Goal: Find specific page/section: Find specific page/section

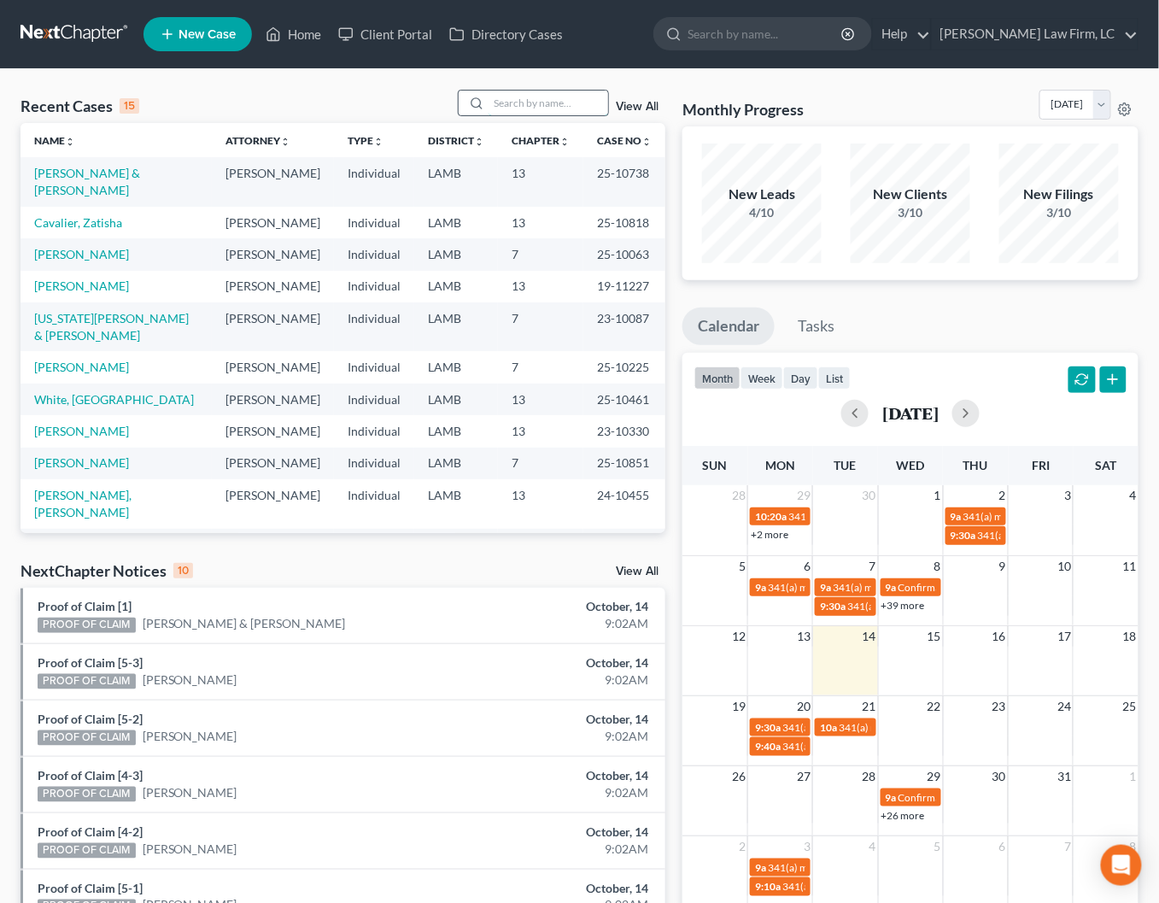
click at [526, 100] on input "search" at bounding box center [549, 103] width 120 height 25
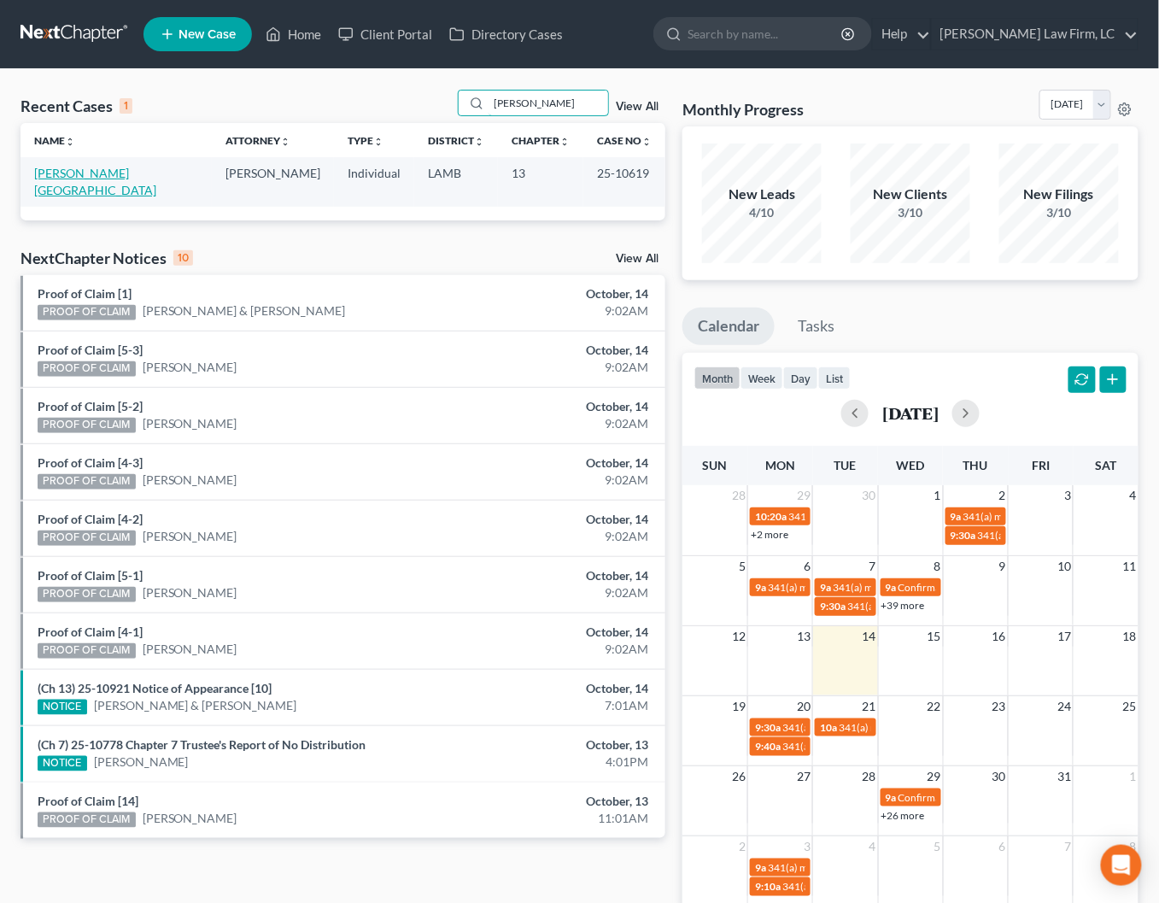
type input "[PERSON_NAME]"
click at [58, 175] on link "[PERSON_NAME][GEOGRAPHIC_DATA]" at bounding box center [95, 182] width 122 height 32
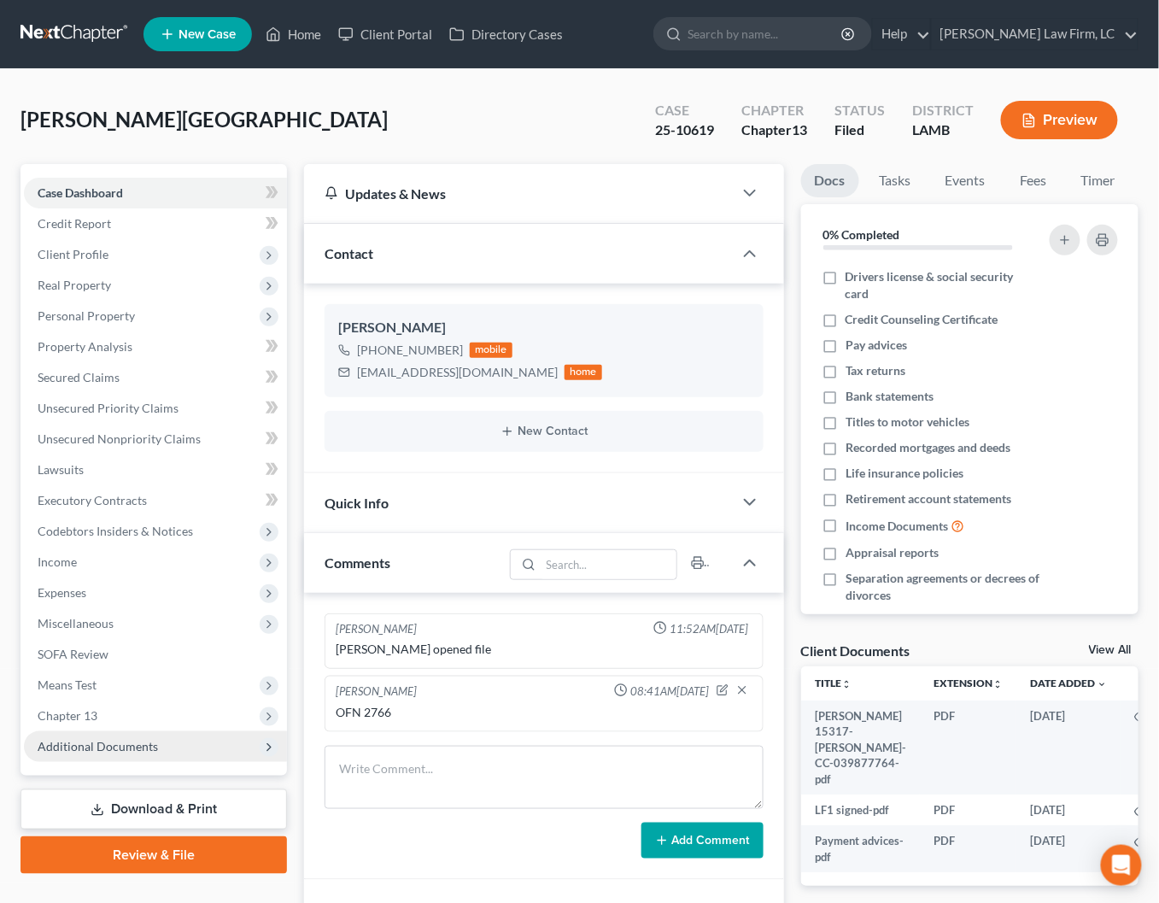
click at [143, 711] on ul "Case Dashboard Payments Invoices Payments Payments Credit Report Client Profile" at bounding box center [155, 470] width 263 height 584
click at [139, 739] on span "Additional Documents" at bounding box center [98, 746] width 120 height 15
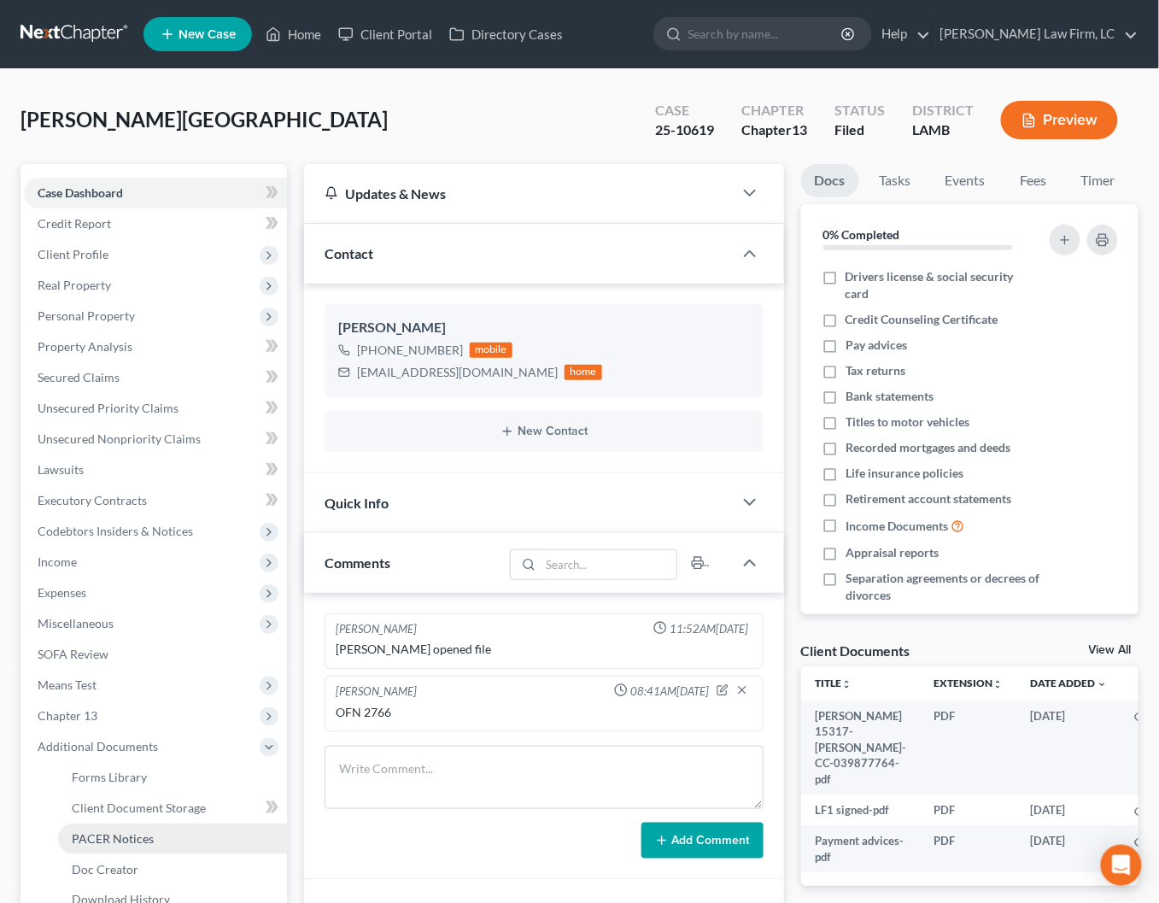
click at [155, 823] on link "PACER Notices" at bounding box center [172, 838] width 229 height 31
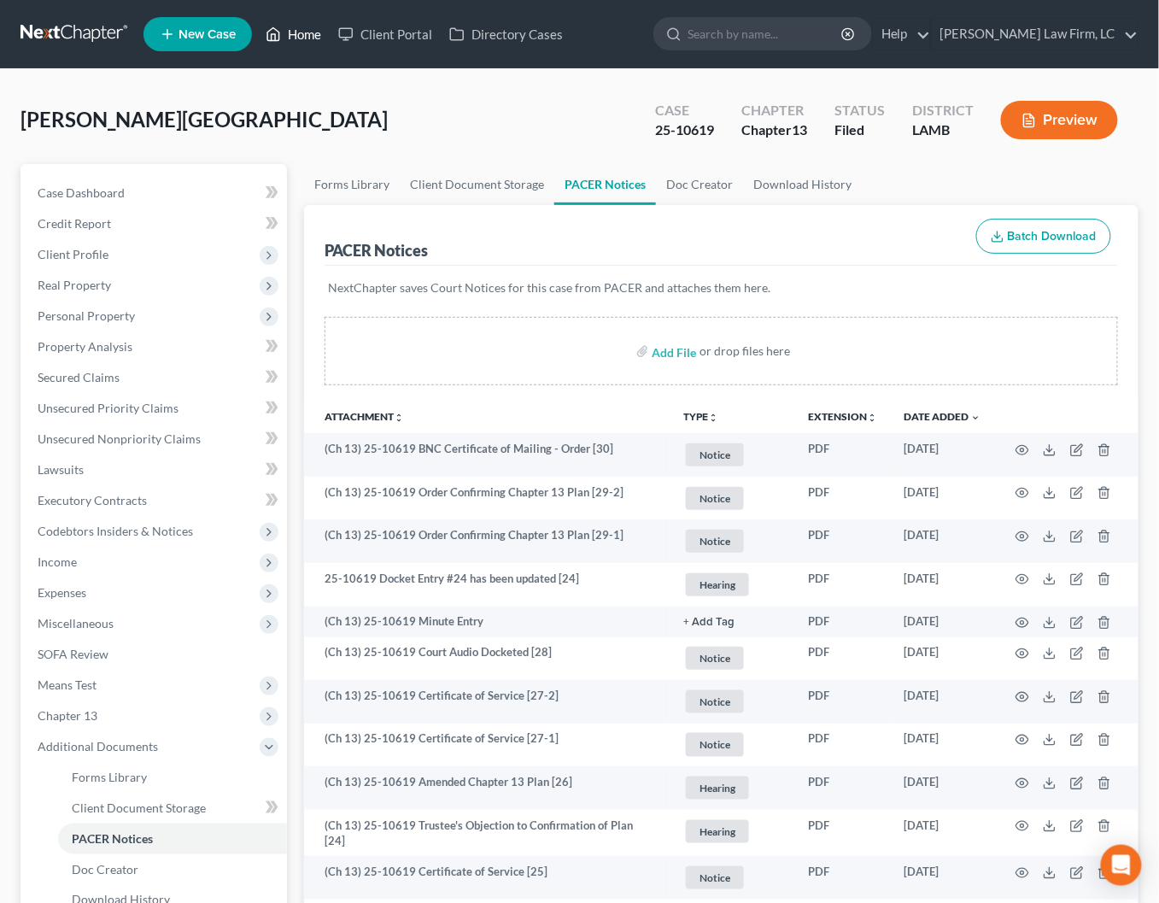
click at [290, 37] on link "Home" at bounding box center [293, 34] width 73 height 31
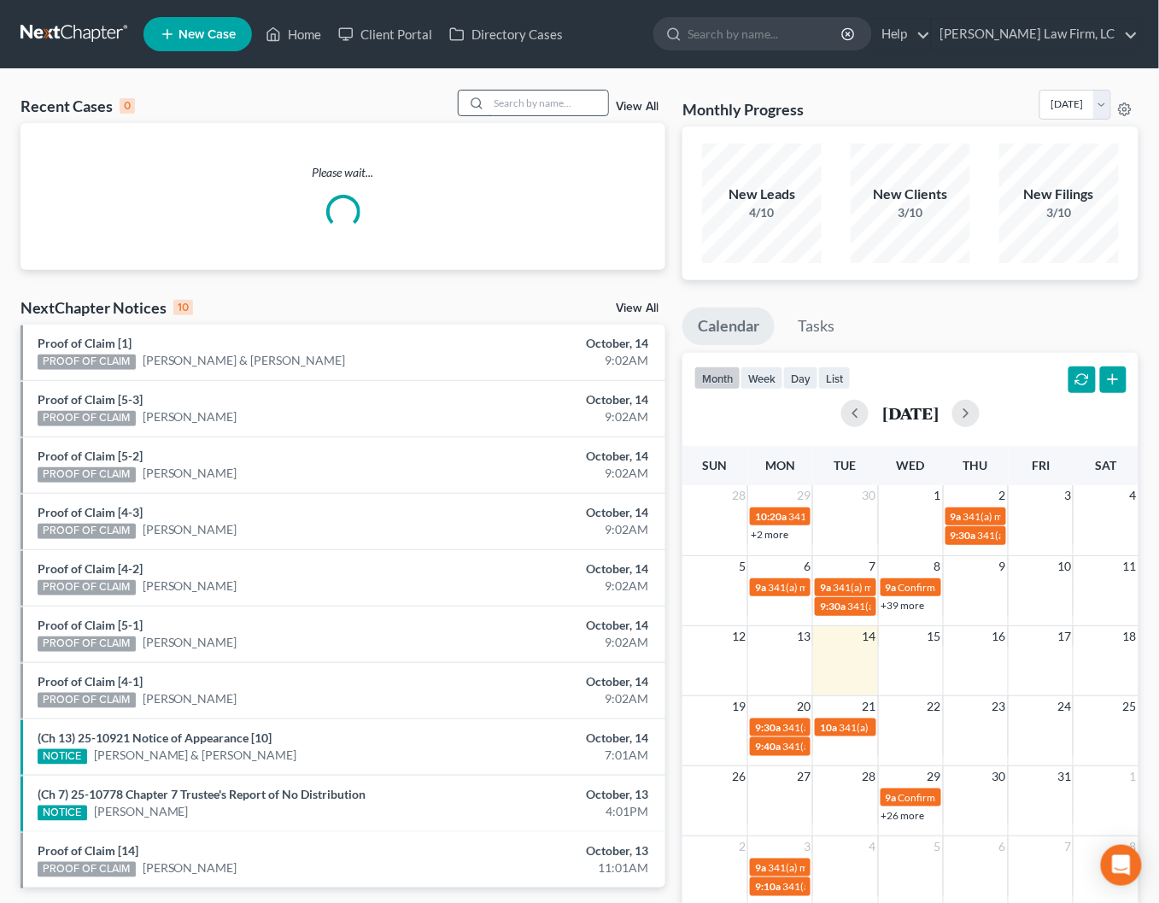
click at [529, 107] on input "search" at bounding box center [549, 103] width 120 height 25
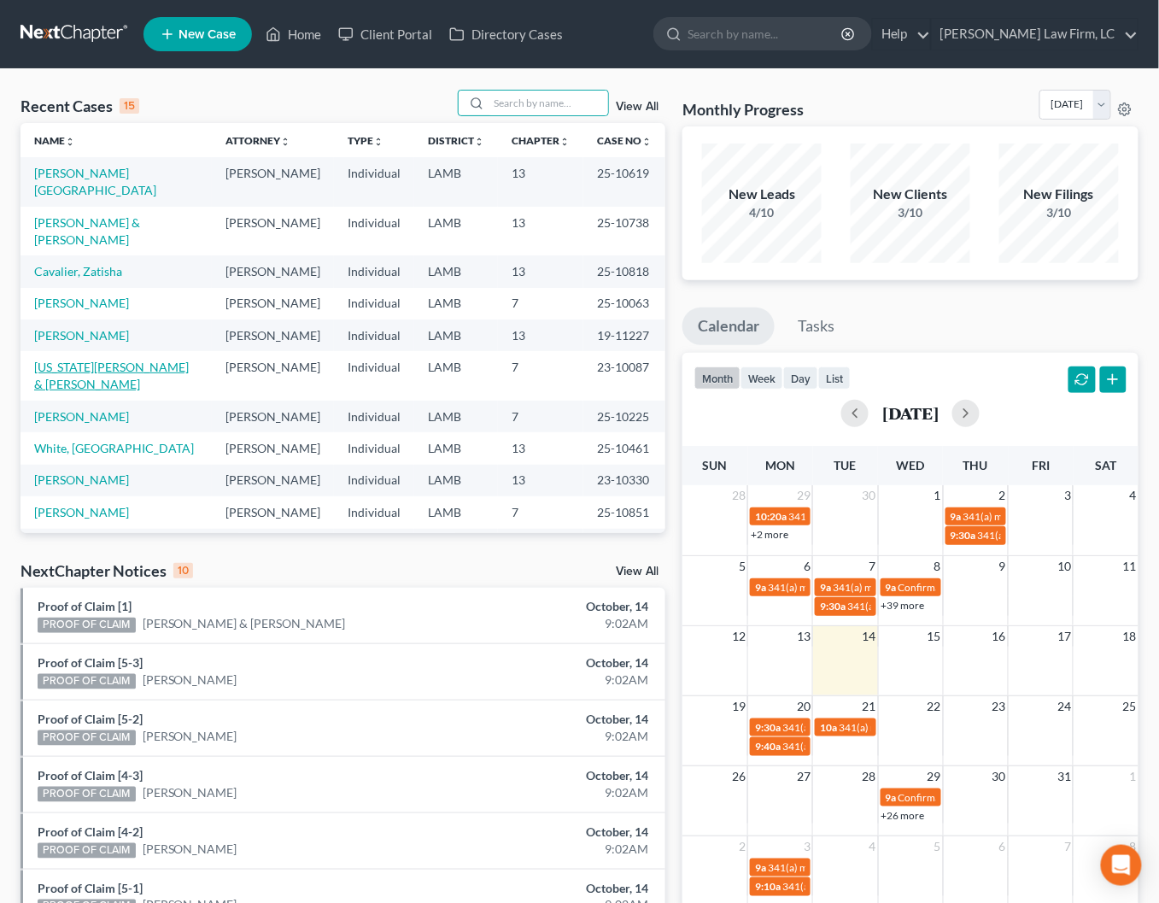
click at [144, 360] on link "[US_STATE][PERSON_NAME] & [PERSON_NAME]" at bounding box center [111, 376] width 155 height 32
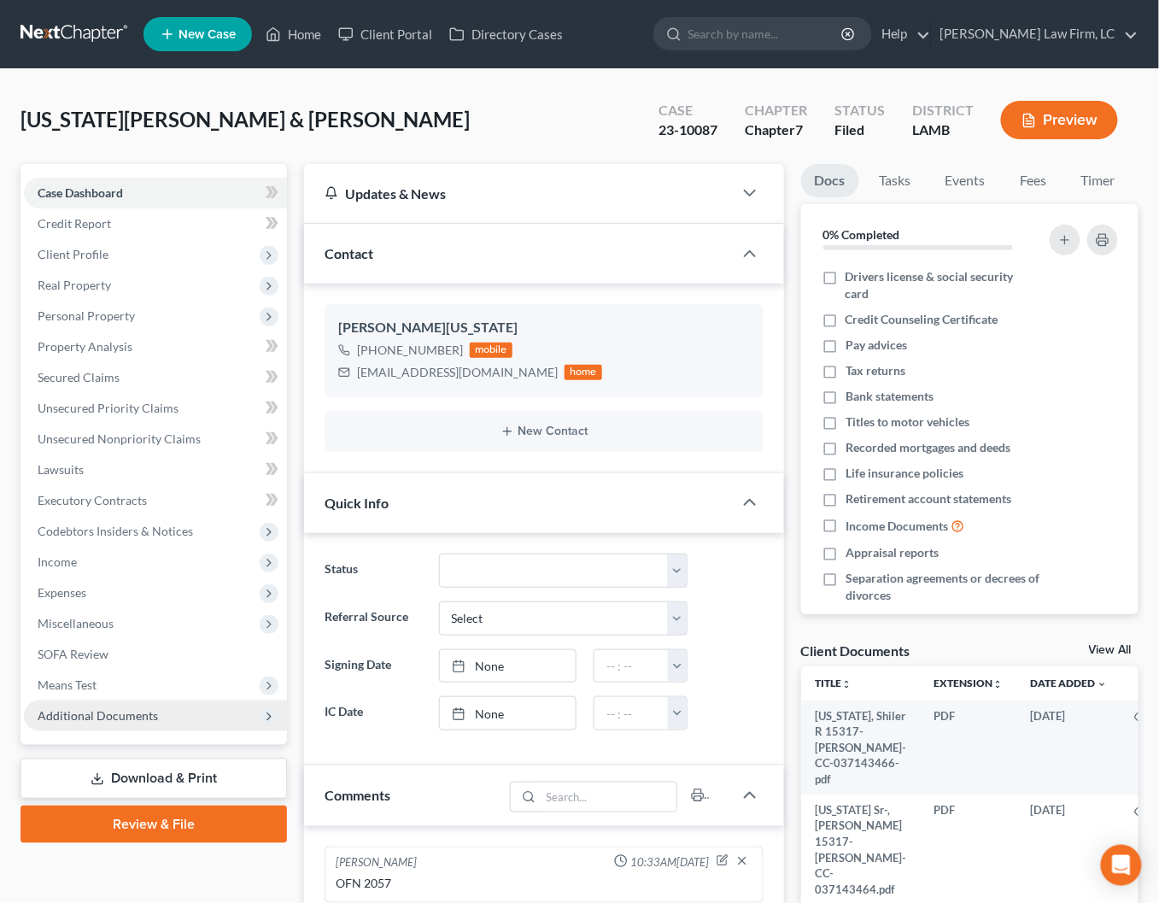
click at [128, 704] on span "Additional Documents" at bounding box center [155, 715] width 263 height 31
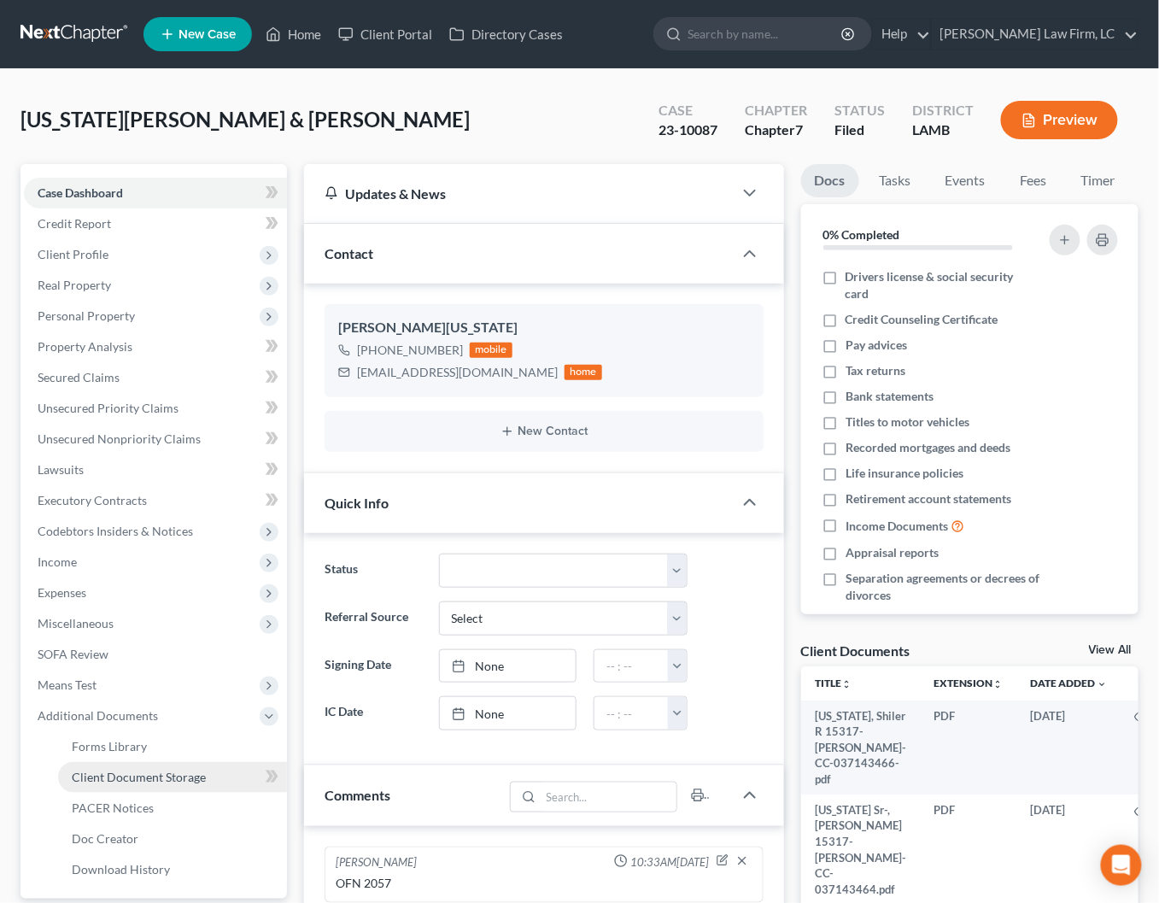
click at [167, 767] on link "Client Document Storage" at bounding box center [172, 777] width 229 height 31
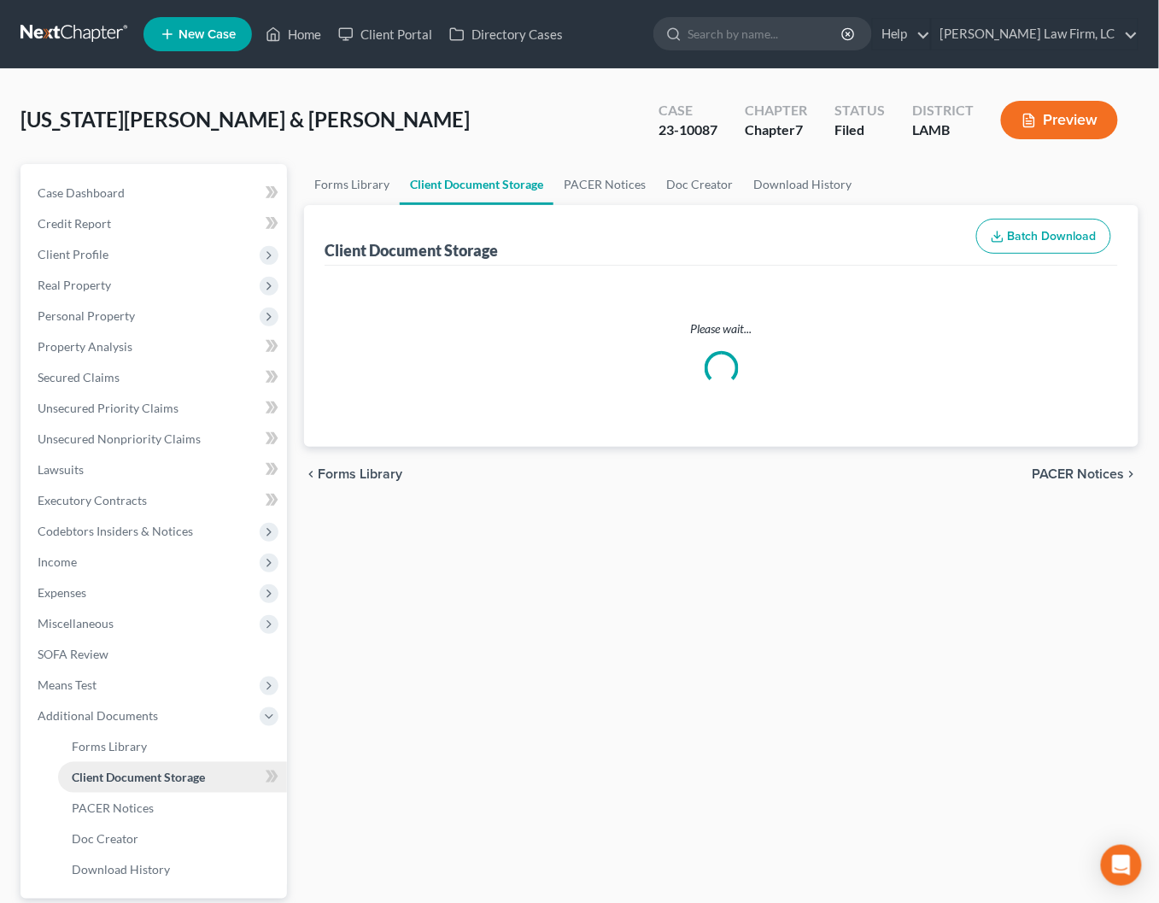
select select "39"
select select "13"
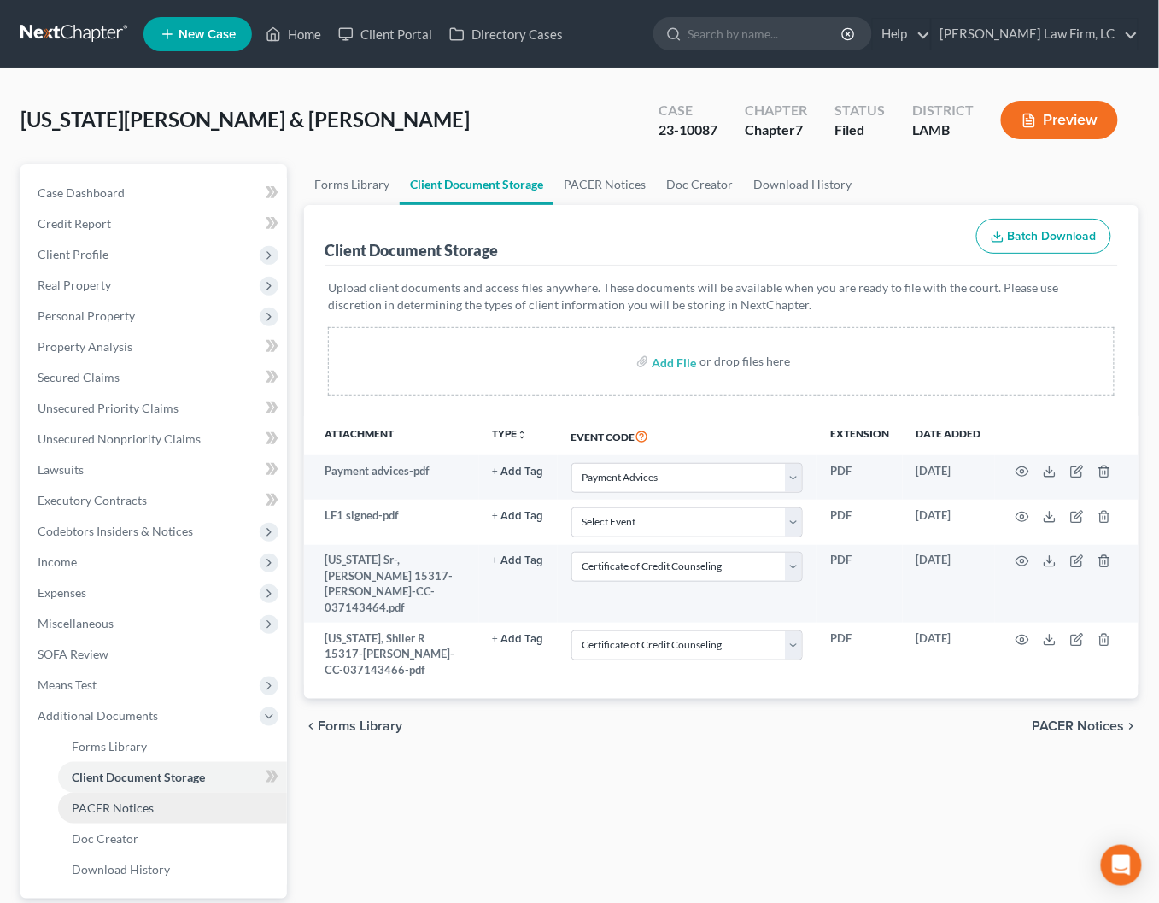
click at [172, 796] on link "PACER Notices" at bounding box center [172, 808] width 229 height 31
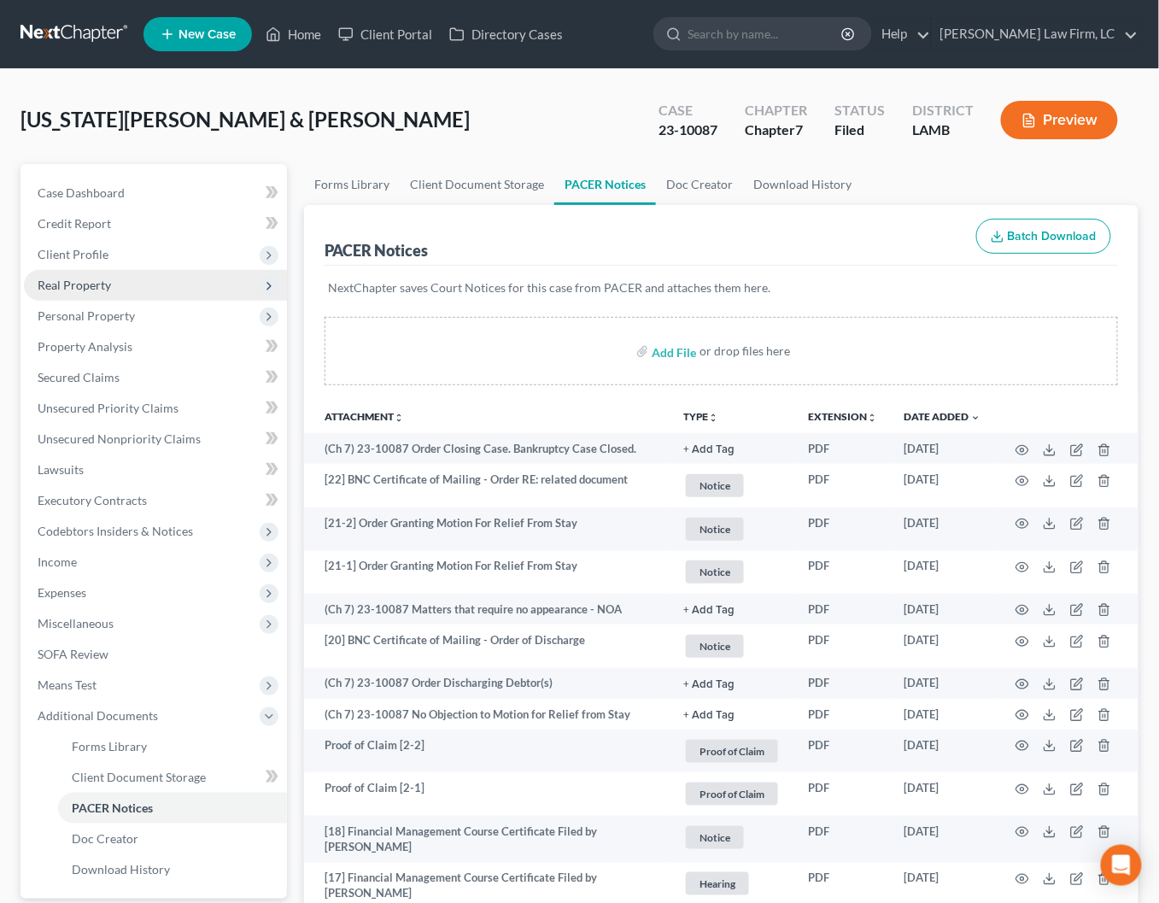
click at [157, 272] on span "Real Property" at bounding box center [155, 285] width 263 height 31
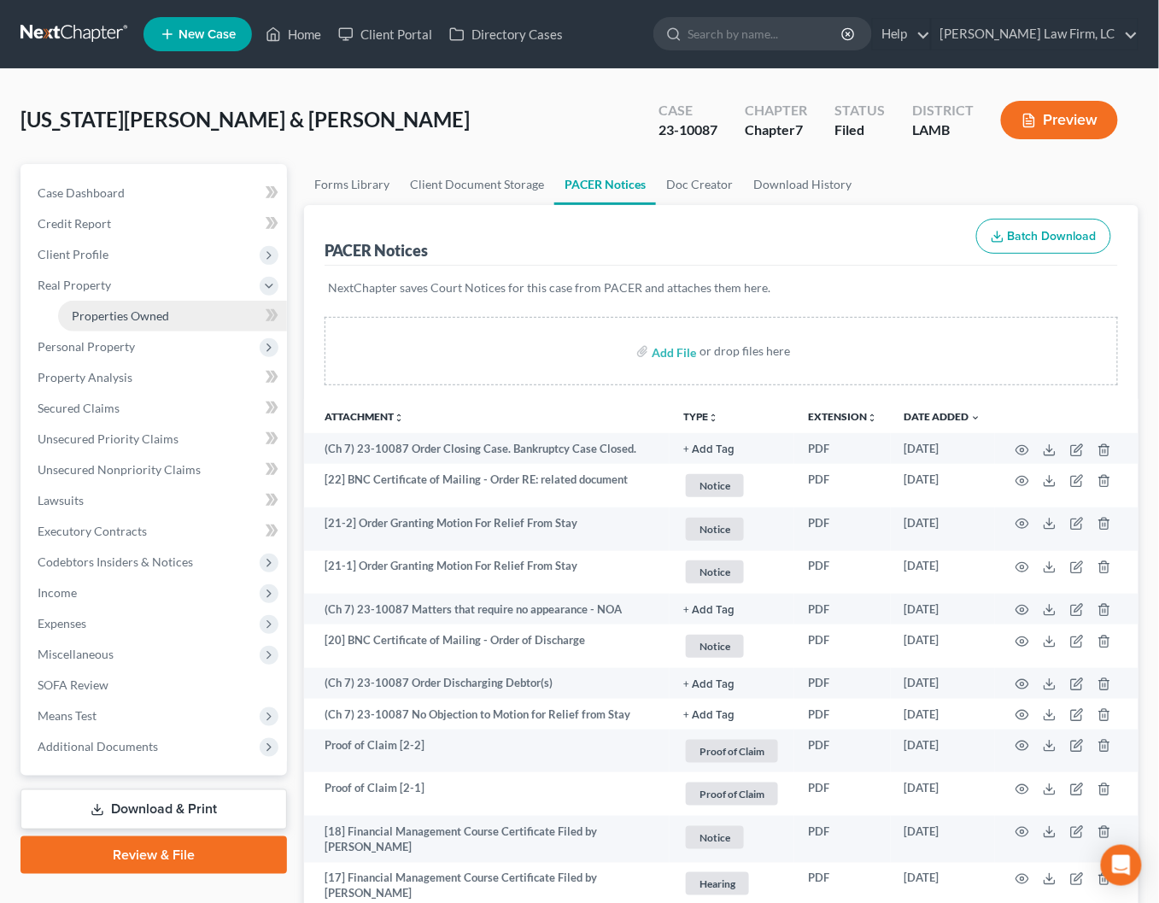
click at [167, 305] on link "Properties Owned" at bounding box center [172, 316] width 229 height 31
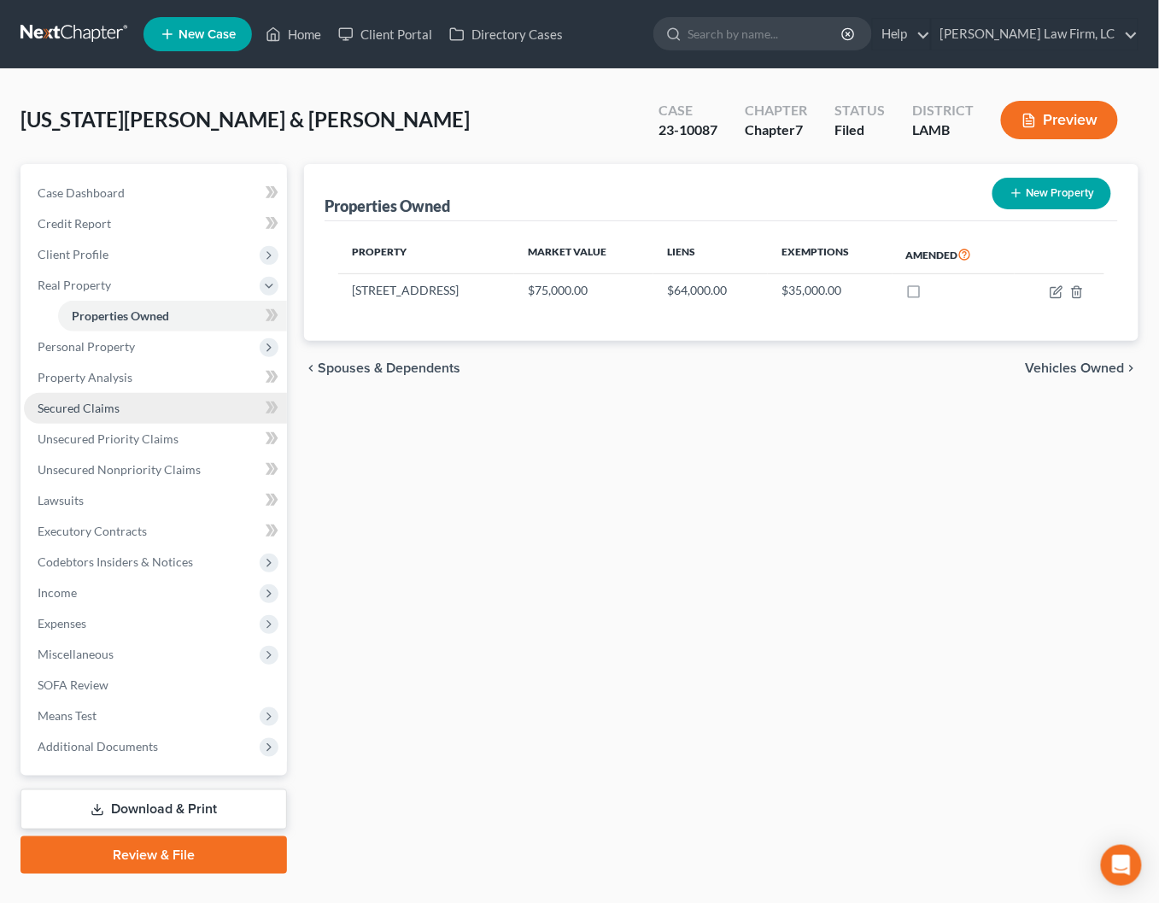
click at [156, 397] on link "Secured Claims" at bounding box center [155, 408] width 263 height 31
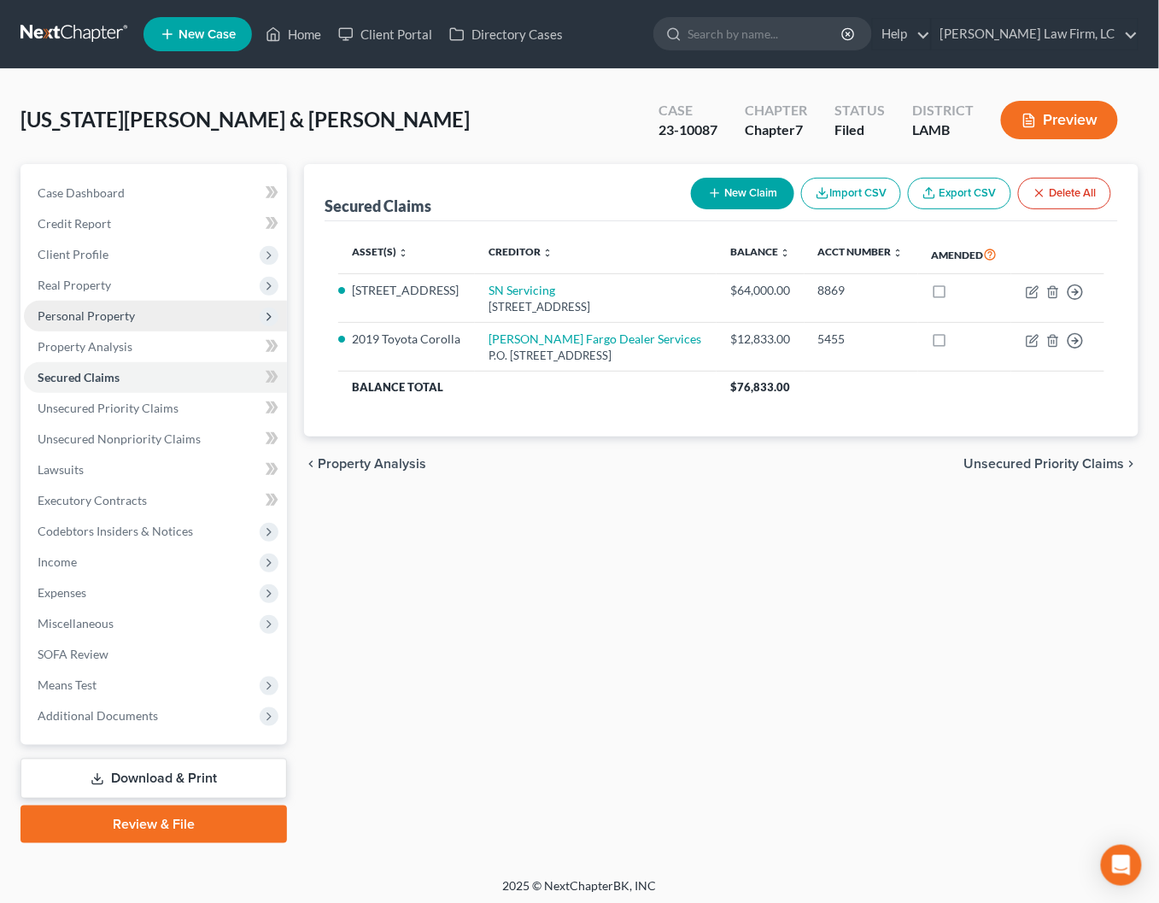
click at [144, 314] on span "Personal Property" at bounding box center [155, 316] width 263 height 31
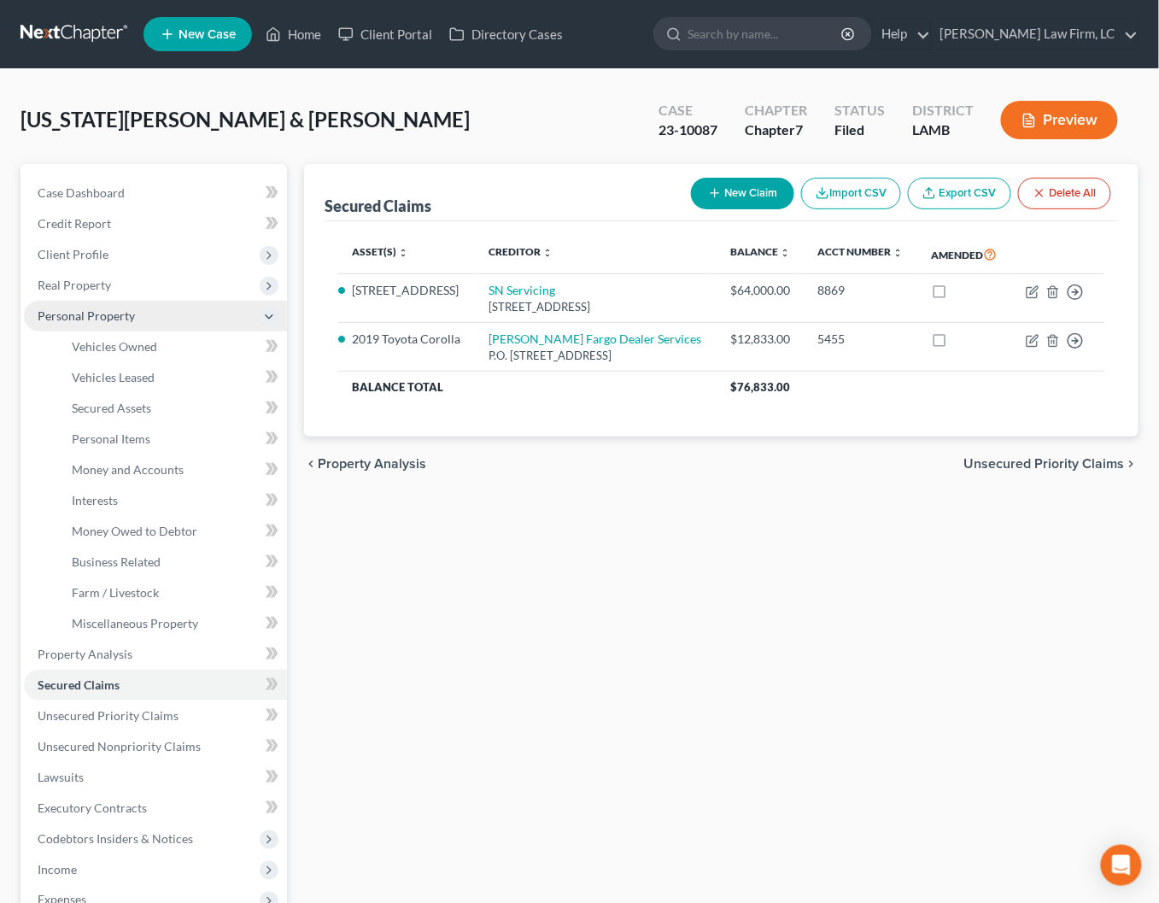
click at [111, 308] on span "Personal Property" at bounding box center [86, 315] width 97 height 15
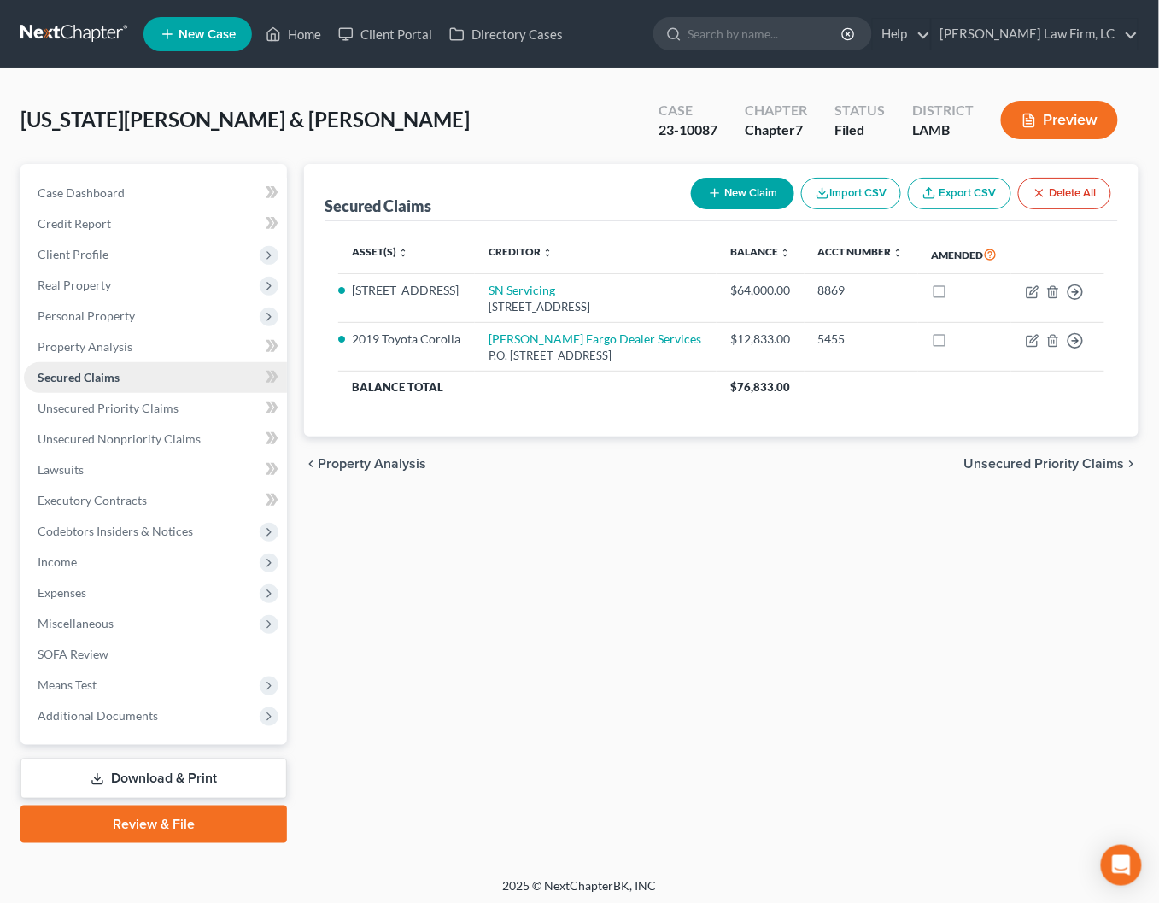
click at [146, 369] on link "Secured Claims" at bounding box center [155, 377] width 263 height 31
click at [115, 291] on span "Real Property" at bounding box center [155, 285] width 263 height 31
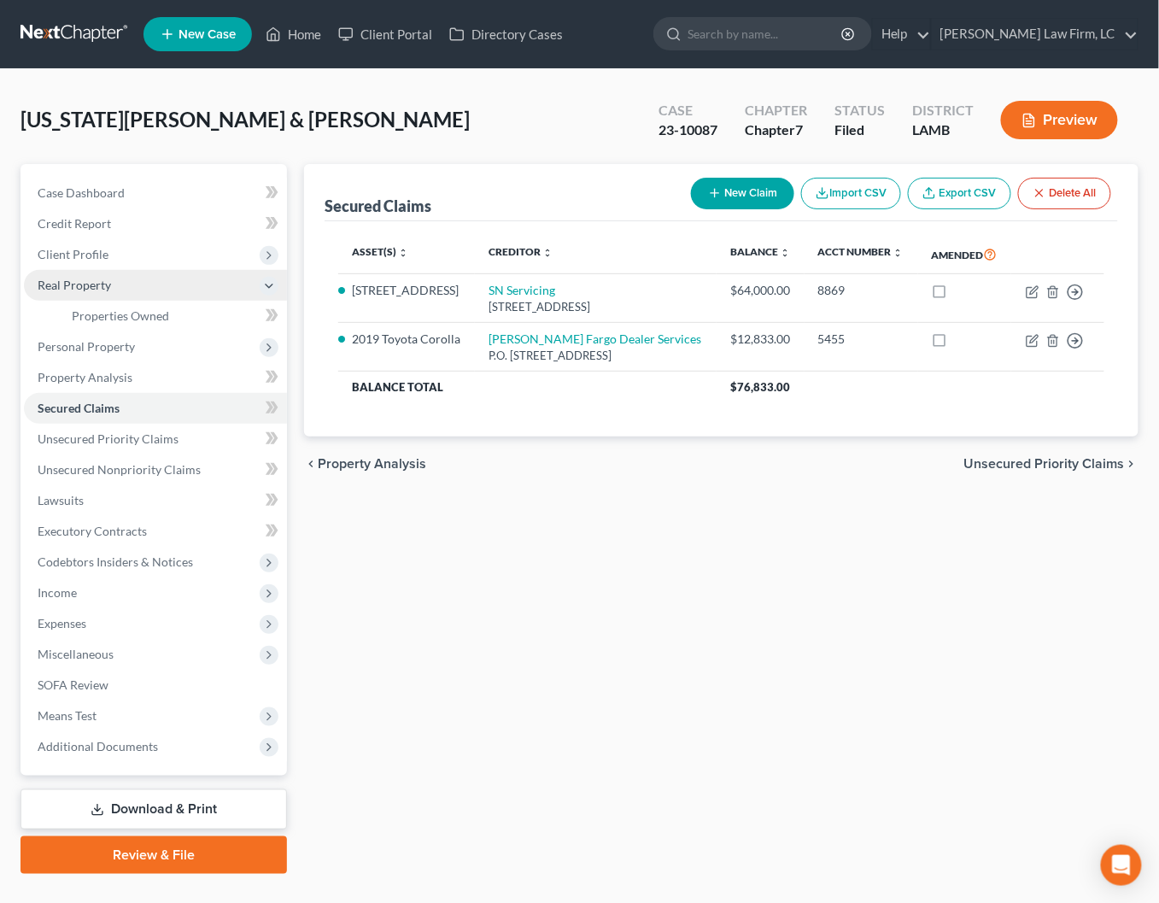
click at [115, 291] on span "Real Property" at bounding box center [155, 285] width 263 height 31
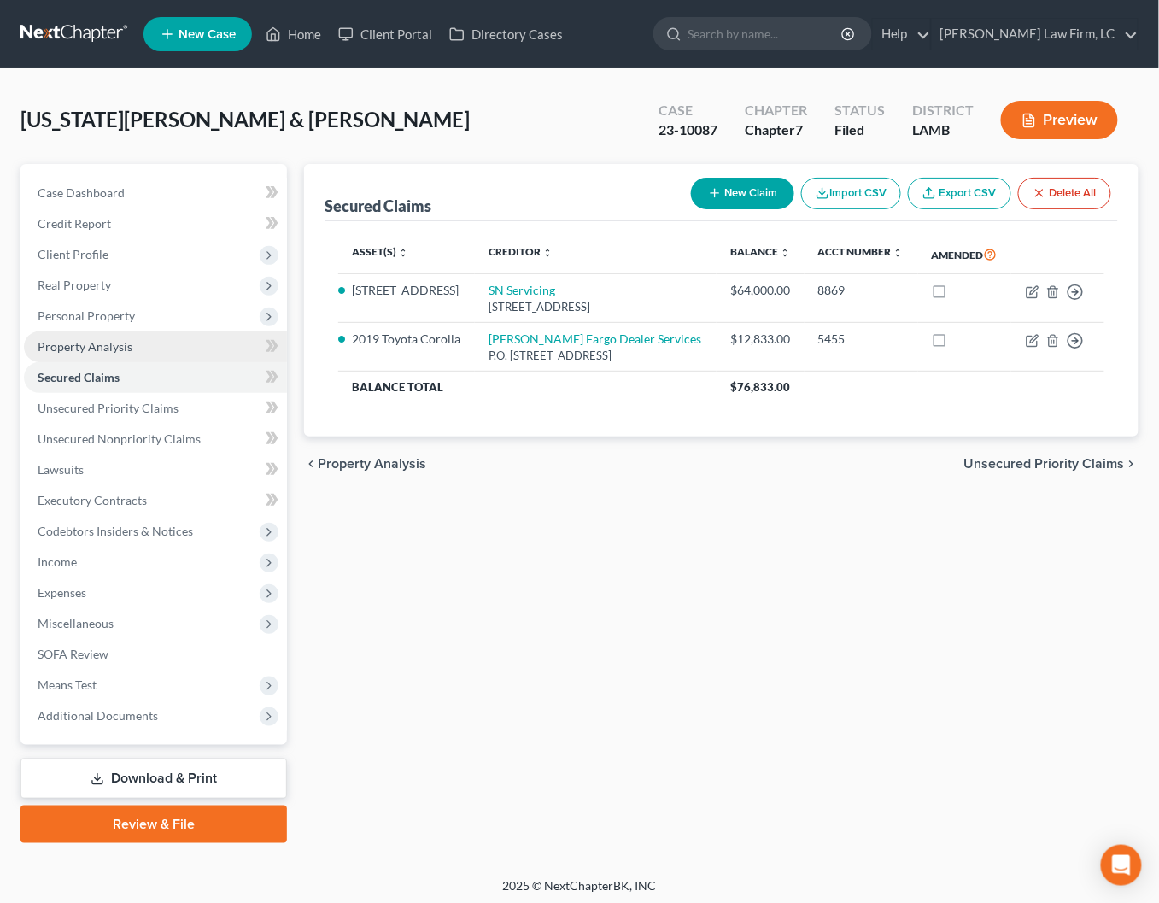
click at [117, 331] on link "Property Analysis" at bounding box center [155, 346] width 263 height 31
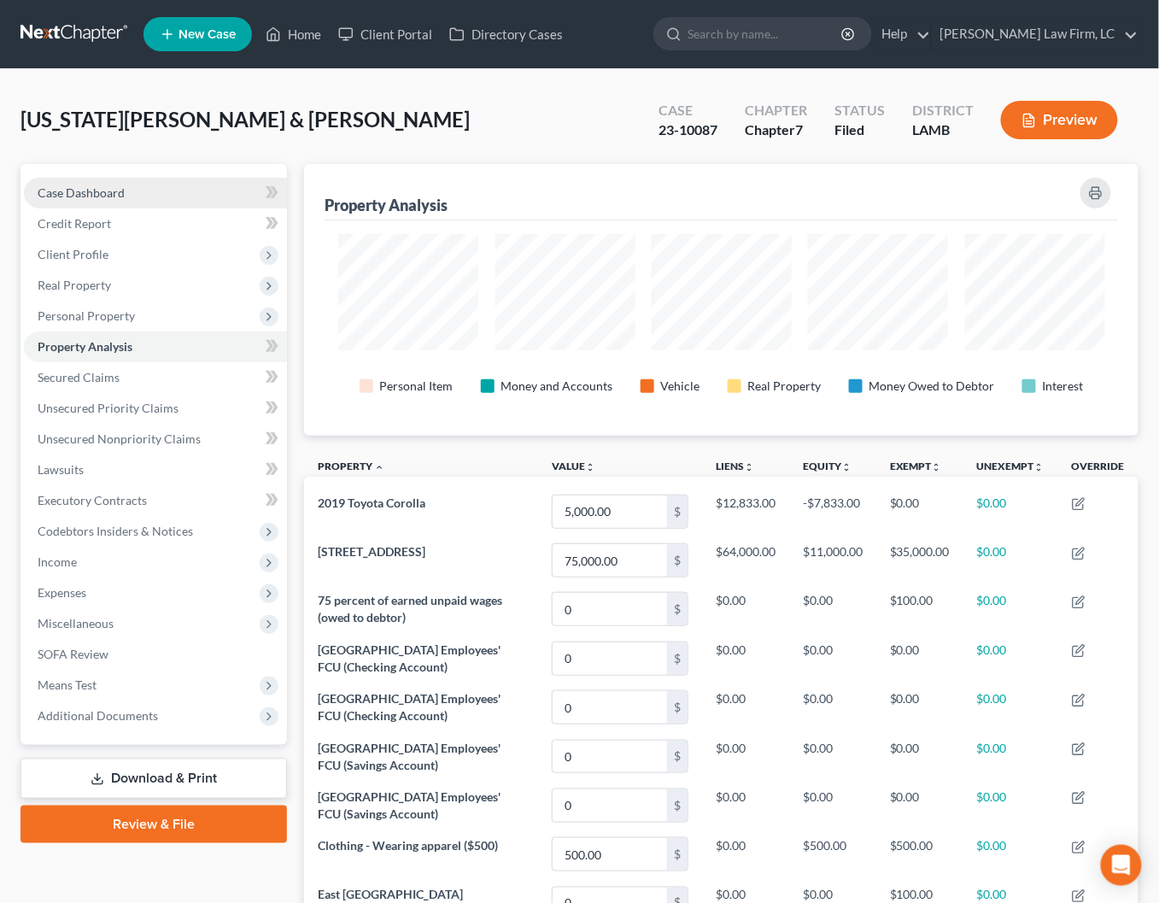
click at [152, 181] on link "Case Dashboard" at bounding box center [155, 193] width 263 height 31
select select "2"
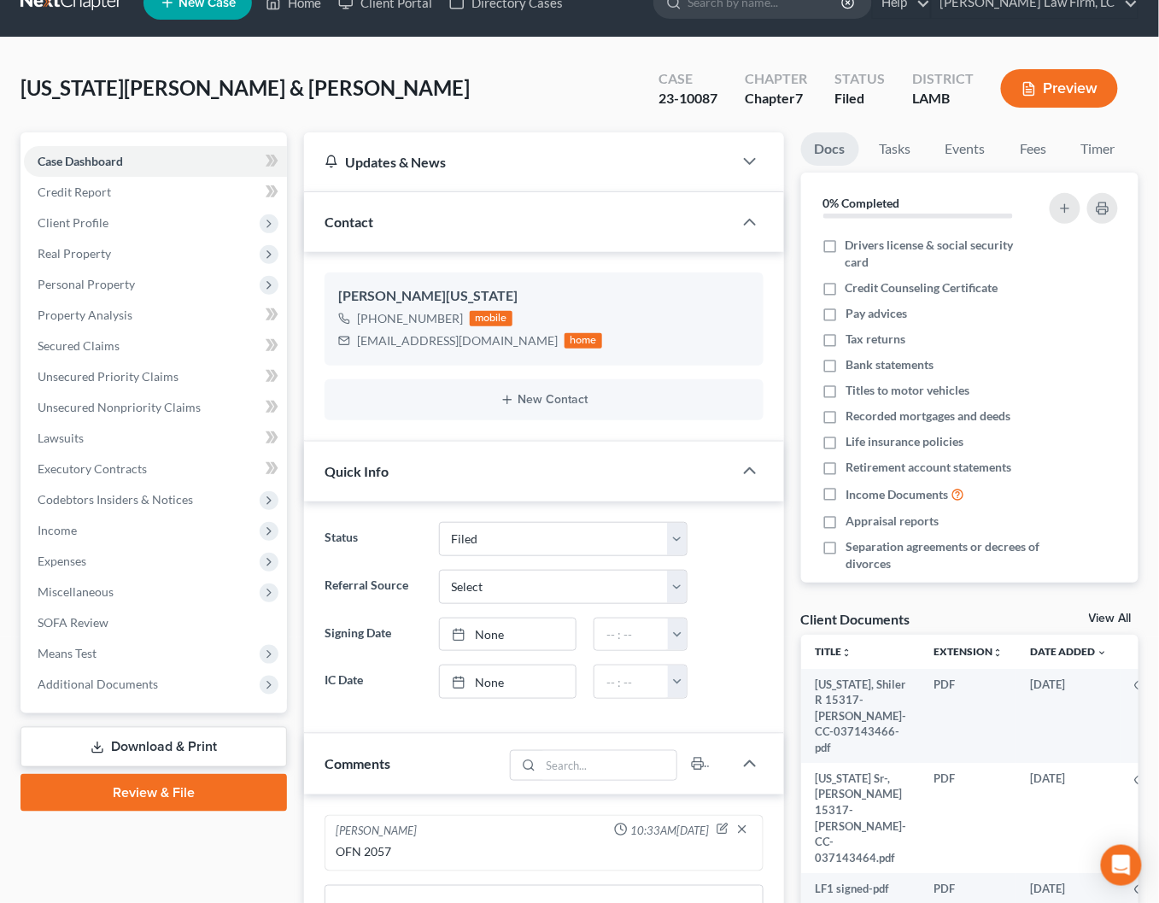
scroll to position [34, 0]
